Goal: Information Seeking & Learning: Compare options

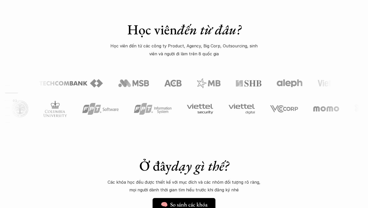
scroll to position [472, 0]
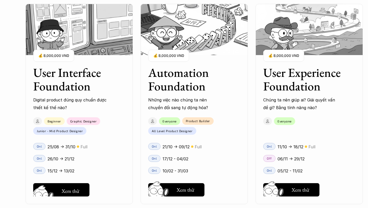
click at [63, 190] on h5 "Xem thử" at bounding box center [71, 190] width 18 height 7
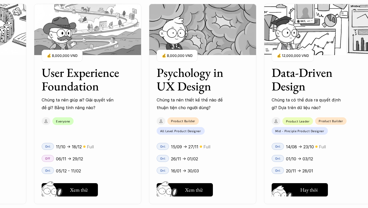
click at [299, 186] on button "Hay thôi Xem thử" at bounding box center [300, 189] width 56 height 13
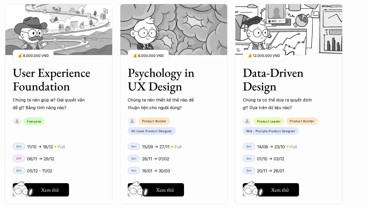
scroll to position [515, 0]
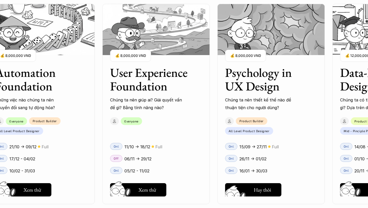
click at [258, 185] on button "Hay thôi Xem thử" at bounding box center [253, 189] width 56 height 13
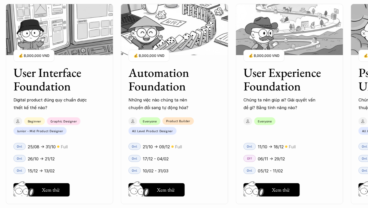
click at [45, 189] on div "01 02 03 04 05 06" at bounding box center [25, 104] width 51 height 208
click at [48, 190] on div "01 02 03 04 05 06" at bounding box center [25, 104] width 51 height 208
click at [161, 187] on h5 "Xem thử" at bounding box center [166, 190] width 18 height 7
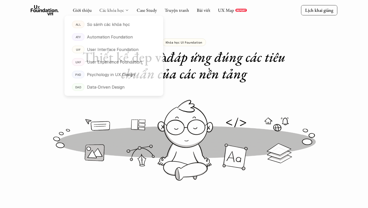
click at [115, 7] on link "Các khóa học" at bounding box center [112, 10] width 25 height 6
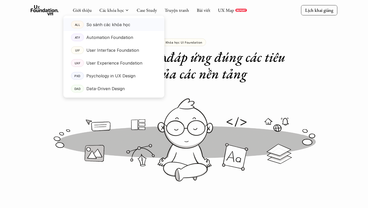
click at [114, 23] on p "So sánh các khóa học" at bounding box center [108, 25] width 44 height 8
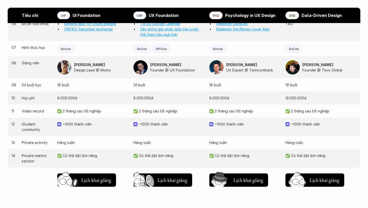
scroll to position [510, 0]
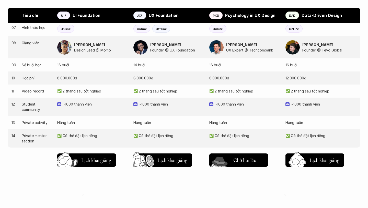
click at [230, 161] on img at bounding box center [220, 167] width 27 height 23
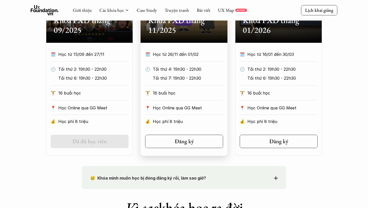
scroll to position [289, 0]
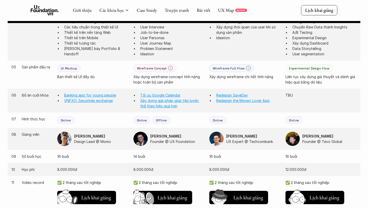
scroll to position [407, 0]
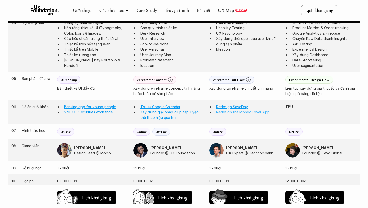
click at [233, 112] on link "Redesign the Money Lover App" at bounding box center [242, 112] width 53 height 4
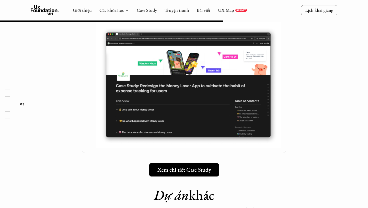
scroll to position [368, 0]
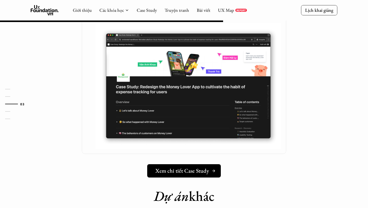
click at [184, 167] on h5 "Xem chi tiết Case Study" at bounding box center [183, 170] width 54 height 7
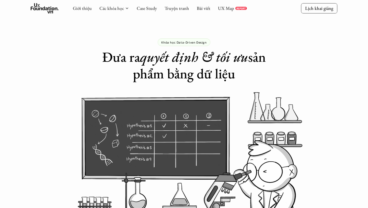
scroll to position [7, 0]
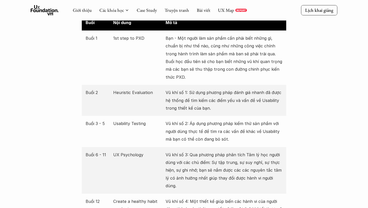
scroll to position [955, 0]
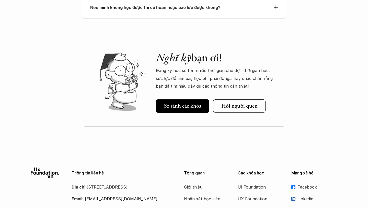
scroll to position [2042, 0]
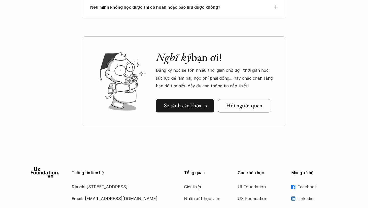
click at [200, 102] on h5 "So sánh các khóa" at bounding box center [182, 105] width 37 height 7
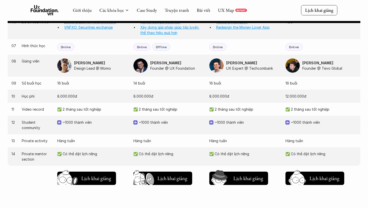
scroll to position [487, 0]
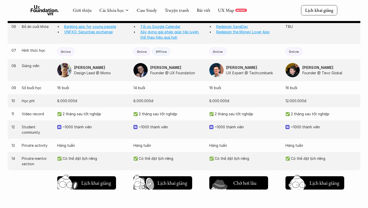
click at [229, 180] on img at bounding box center [220, 190] width 27 height 23
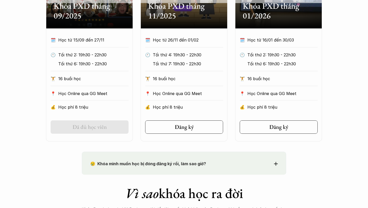
scroll to position [299, 0]
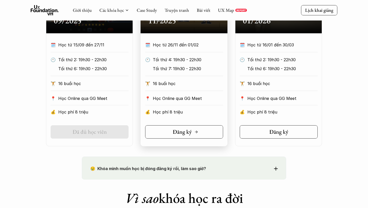
click at [188, 133] on h5 "Đăng ký" at bounding box center [182, 131] width 19 height 7
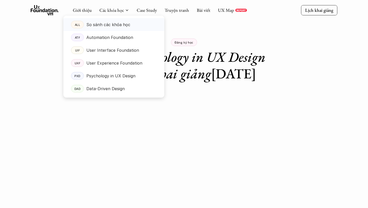
click at [116, 24] on p "So sánh các khóa học" at bounding box center [108, 25] width 44 height 8
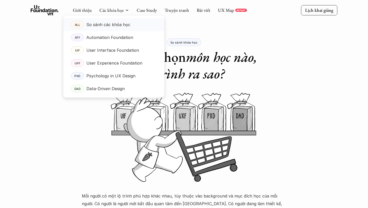
click at [111, 27] on p "So sánh các khóa học" at bounding box center [108, 25] width 44 height 8
click at [78, 24] on p "ALL" at bounding box center [77, 25] width 5 height 4
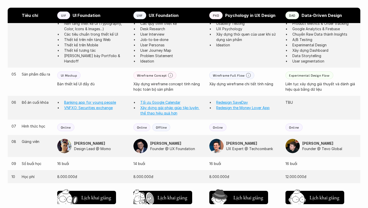
scroll to position [428, 0]
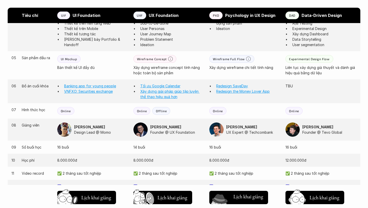
click at [236, 191] on button "Chờ hơi lâu Lịch khai giảng" at bounding box center [239, 197] width 59 height 13
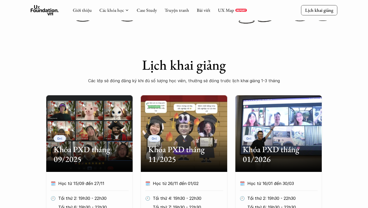
scroll to position [134, 0]
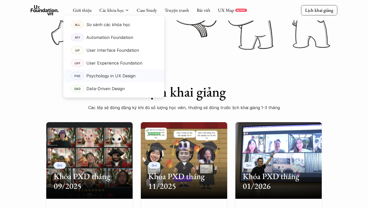
click at [109, 74] on p "Psychology in UX Design" at bounding box center [110, 76] width 49 height 8
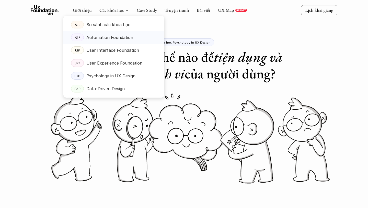
click at [105, 36] on p "Automation Foundation" at bounding box center [109, 38] width 47 height 8
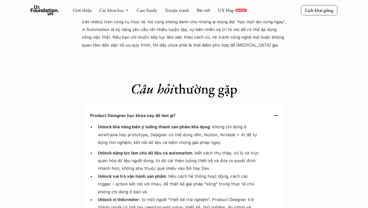
scroll to position [1599, 0]
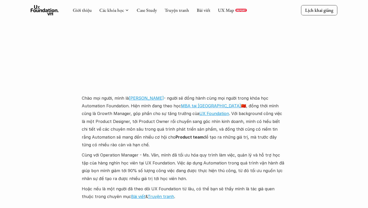
scroll to position [1190, 0]
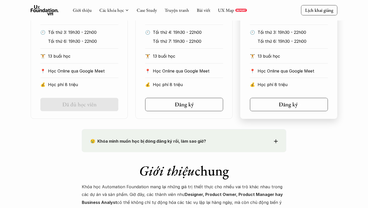
scroll to position [340, 0]
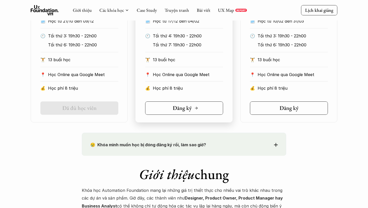
click at [204, 107] on link "Đăng ký" at bounding box center [184, 107] width 78 height 13
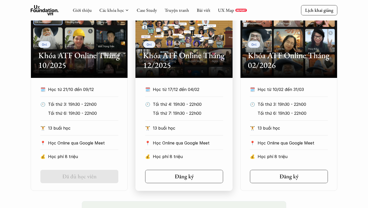
scroll to position [235, 0]
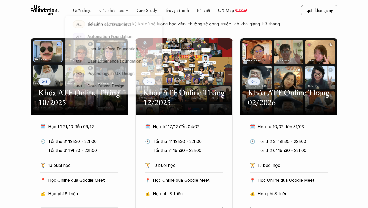
click at [120, 10] on link "Các khóa học" at bounding box center [112, 10] width 25 height 6
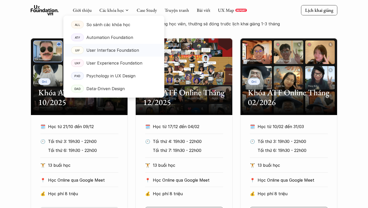
click at [119, 49] on p "User Interface Foundation" at bounding box center [112, 50] width 53 height 8
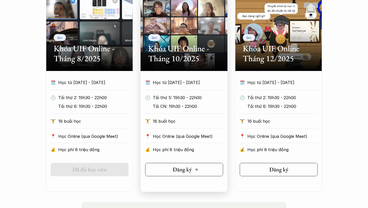
scroll to position [275, 0]
